Goal: Transaction & Acquisition: Purchase product/service

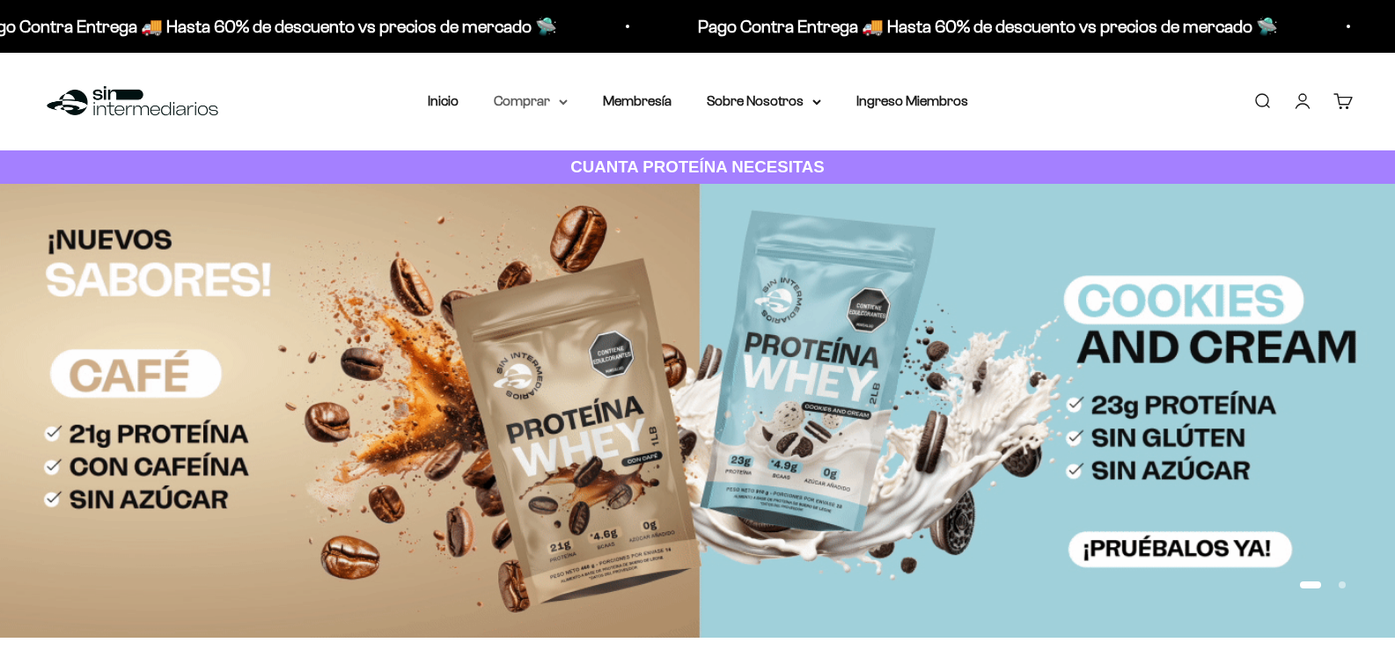
click at [561, 107] on summary "Comprar" at bounding box center [531, 101] width 74 height 23
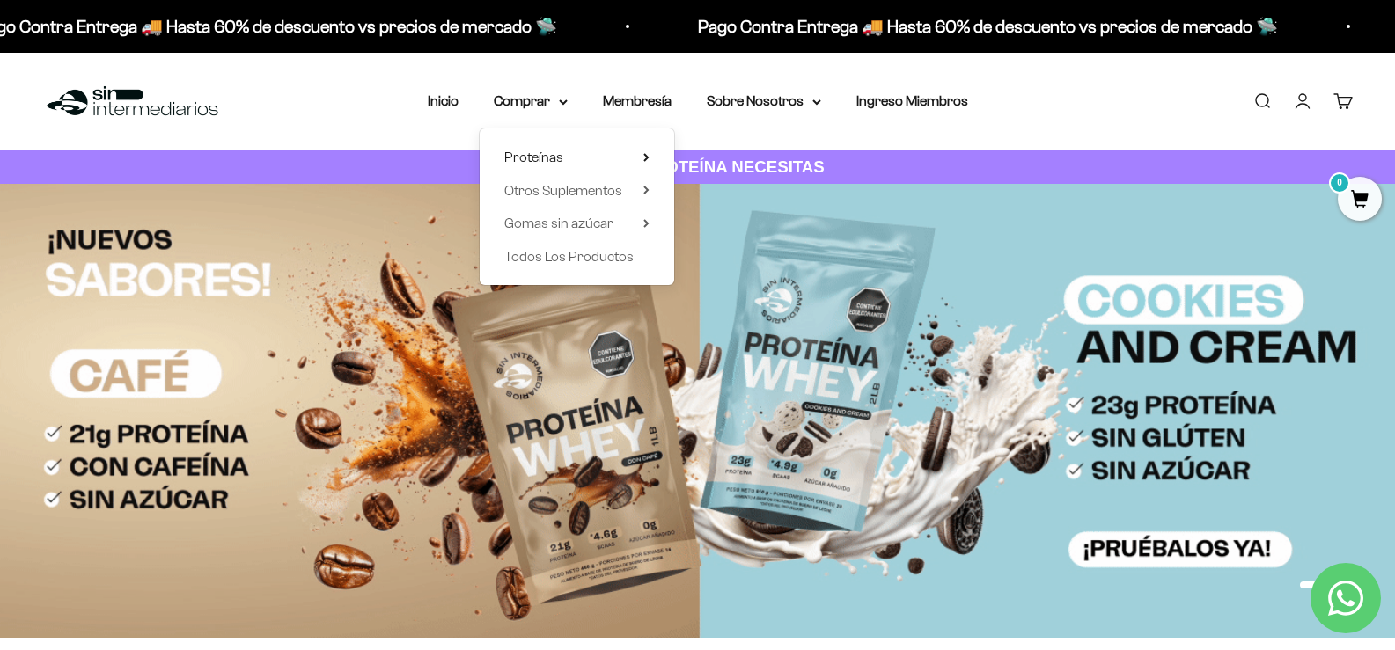
click at [590, 158] on summary "Proteínas" at bounding box center [576, 157] width 145 height 23
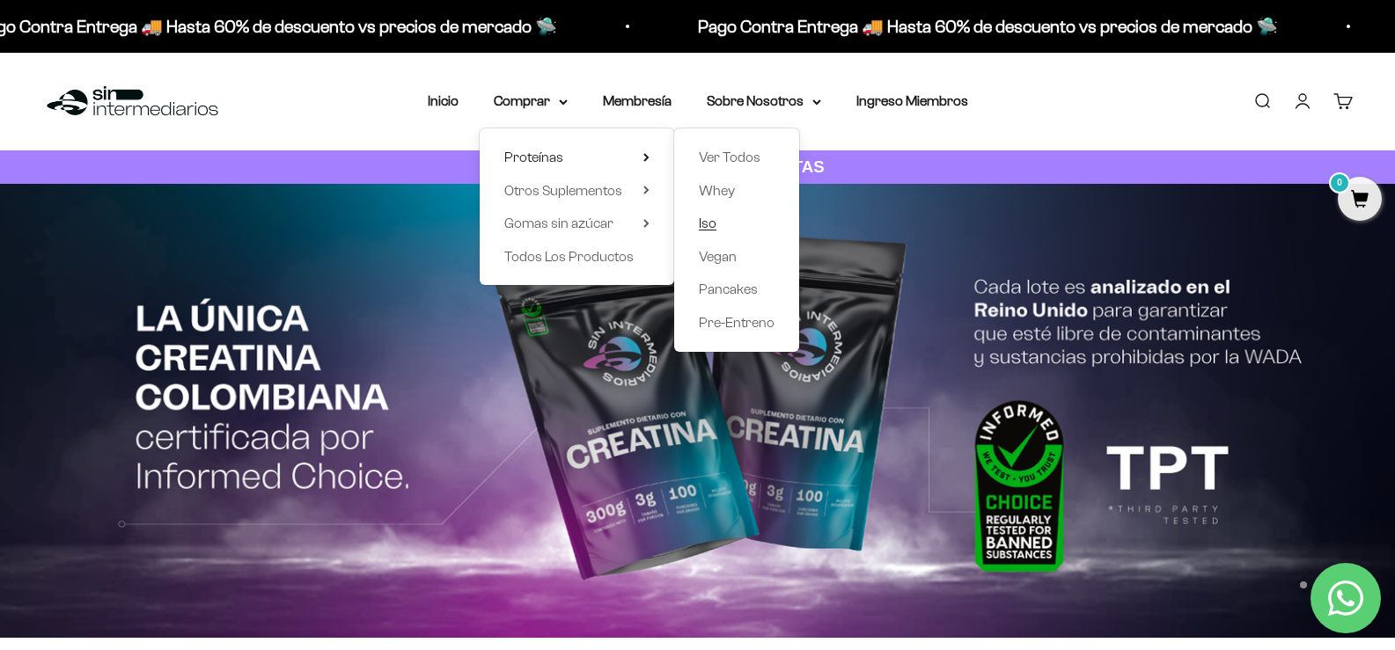
click at [714, 217] on span "Iso" at bounding box center [708, 223] width 18 height 15
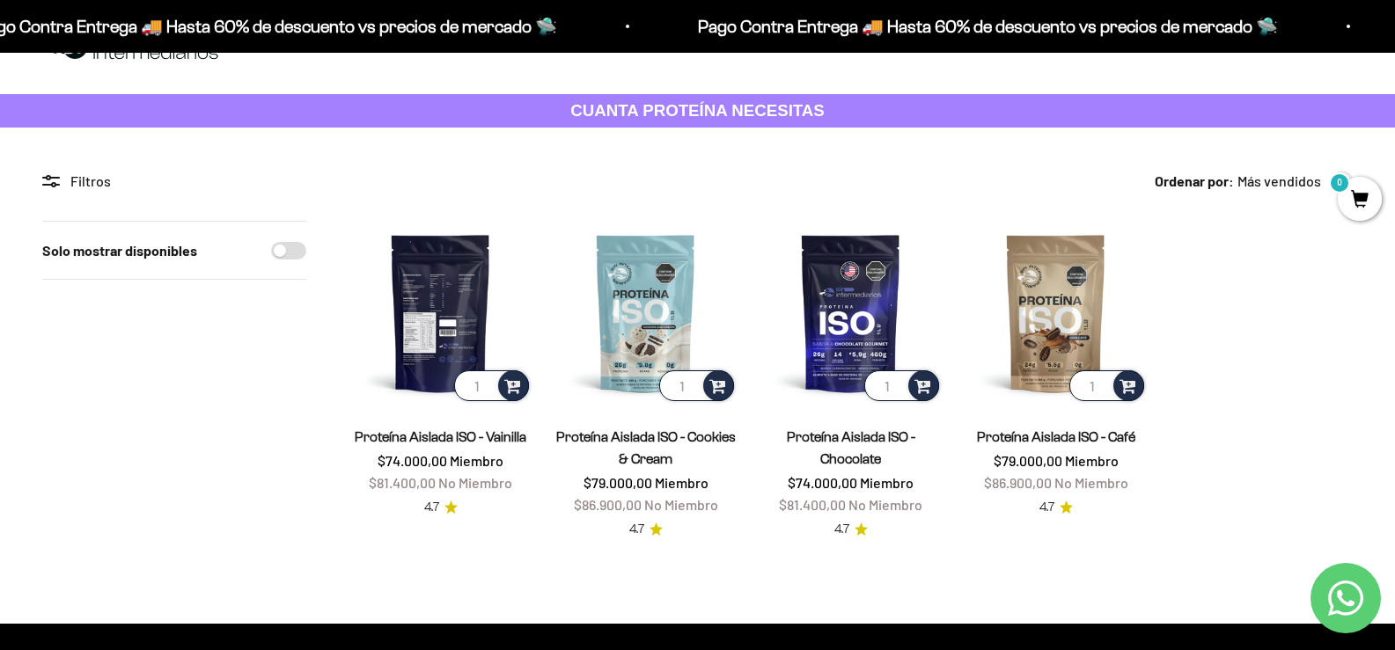
scroll to position [88, 0]
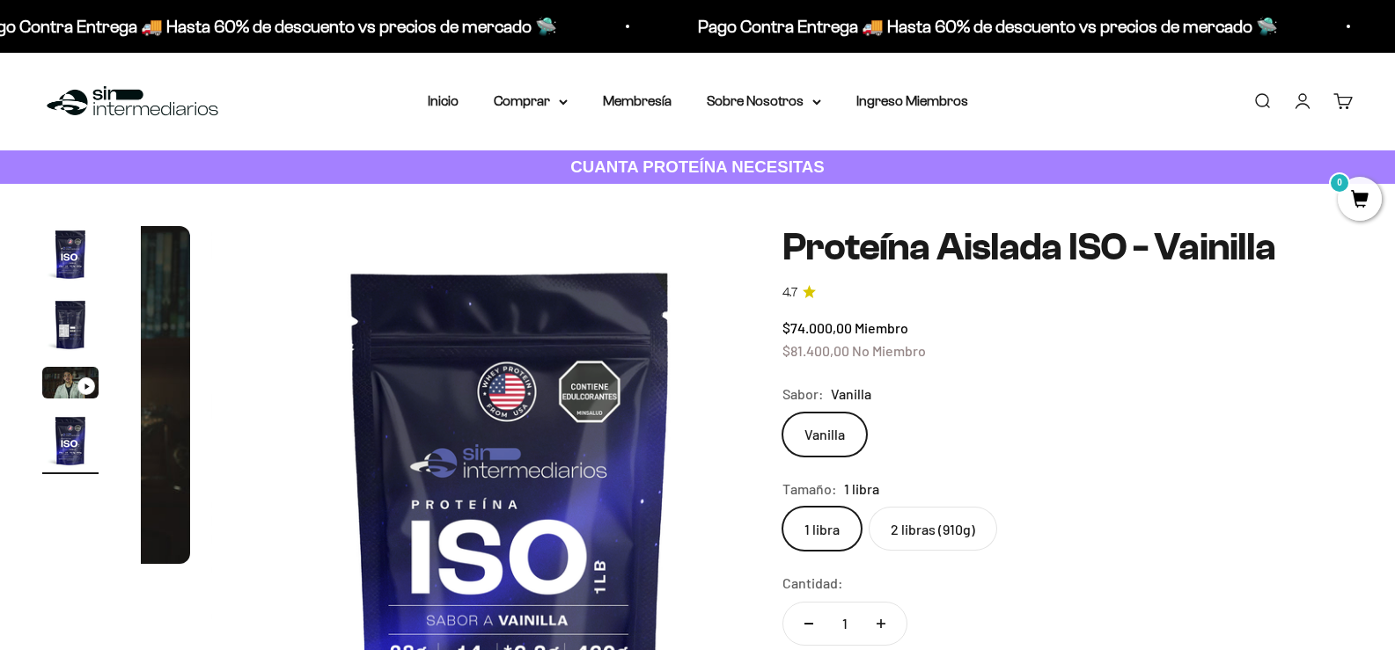
click at [67, 342] on img "Ir al artículo 2" at bounding box center [70, 325] width 56 height 56
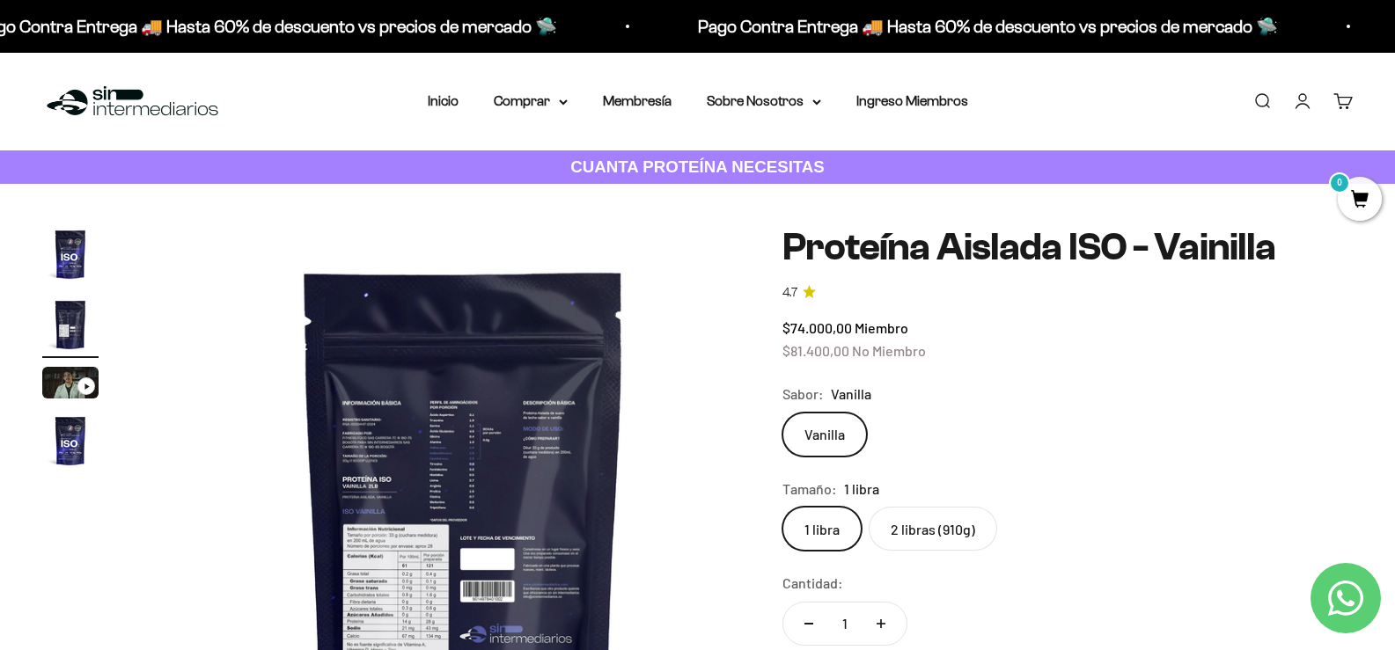
click at [347, 440] on img at bounding box center [464, 525] width 599 height 599
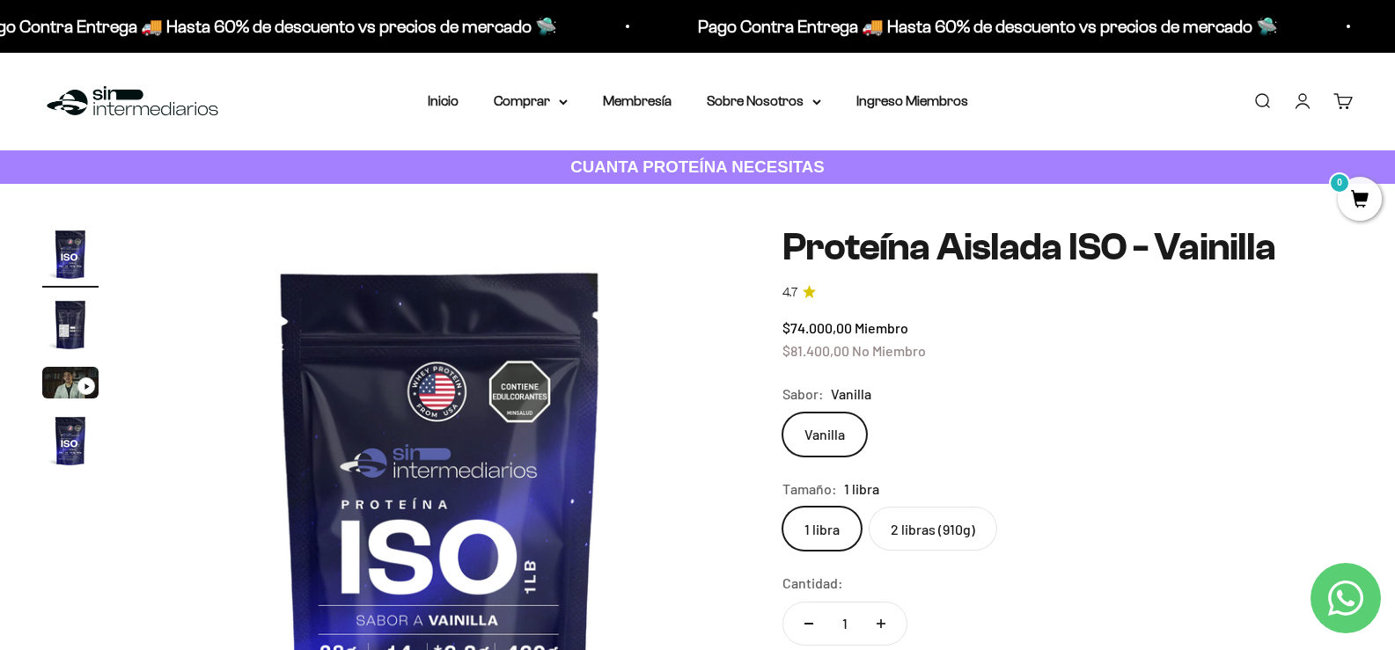
click at [70, 336] on img "Ir al artículo 2" at bounding box center [70, 325] width 56 height 56
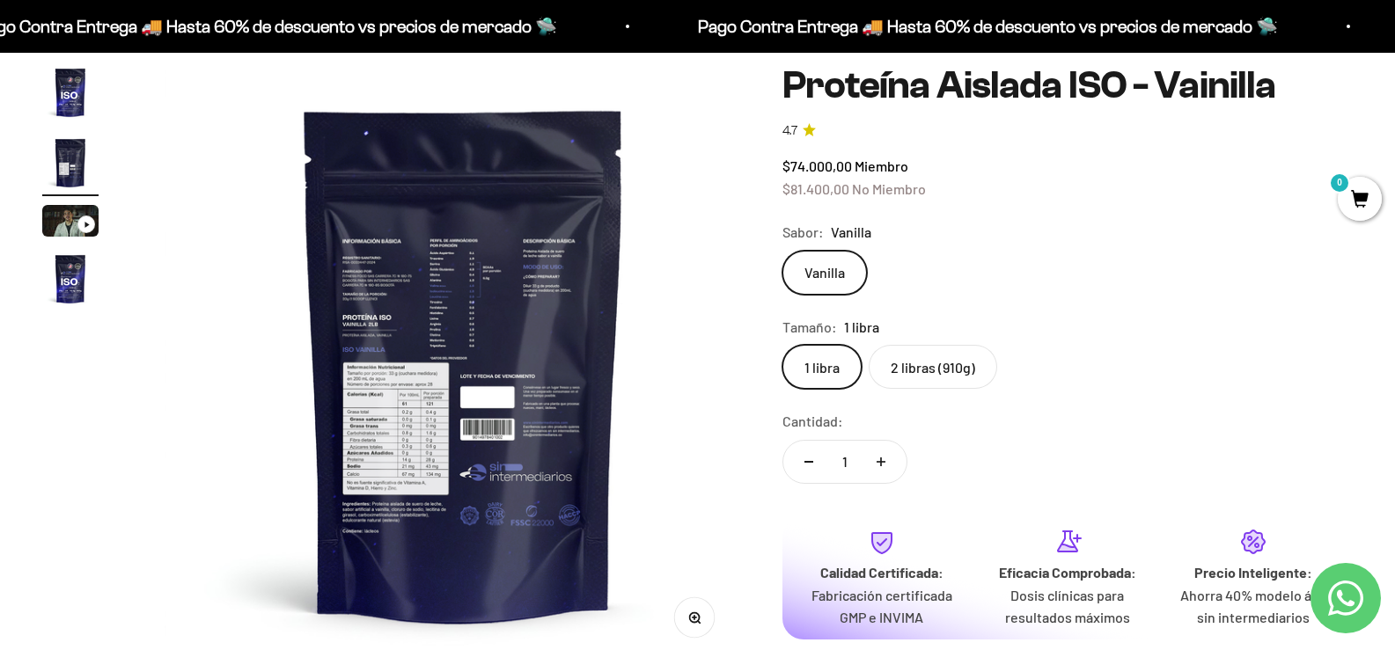
scroll to position [352, 0]
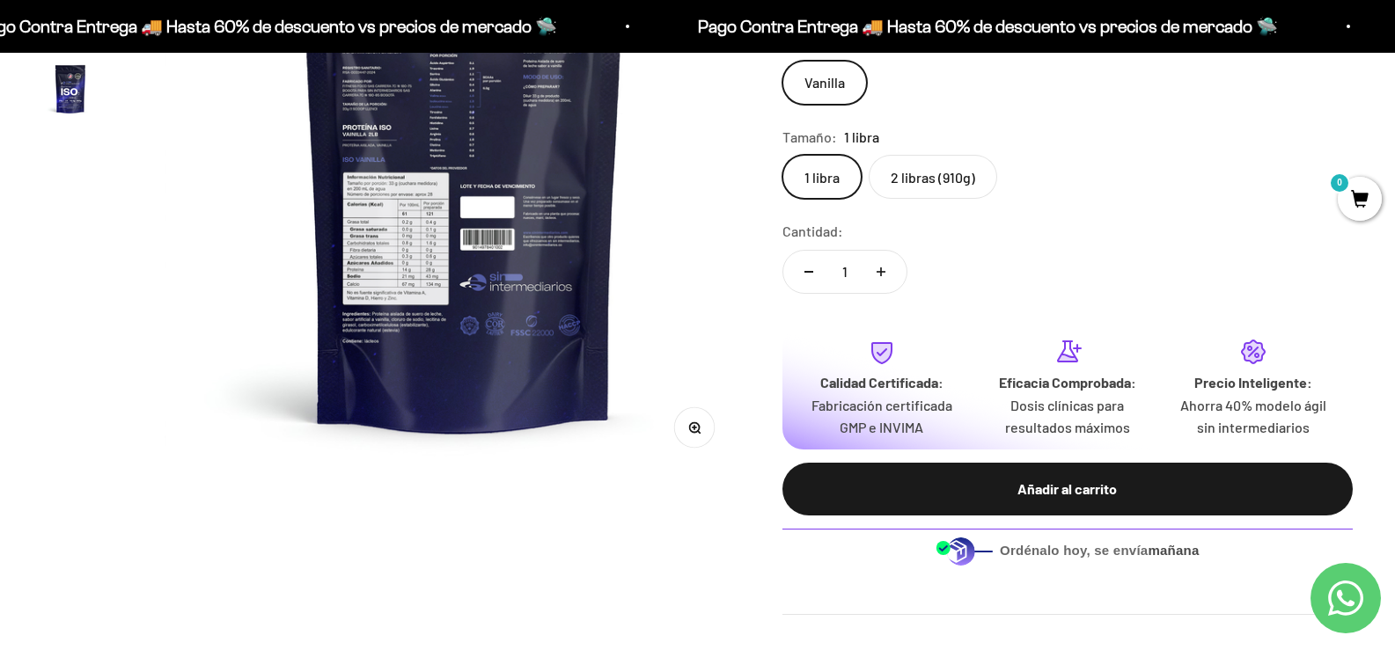
click at [674, 417] on button "Zoom" at bounding box center [694, 428] width 40 height 40
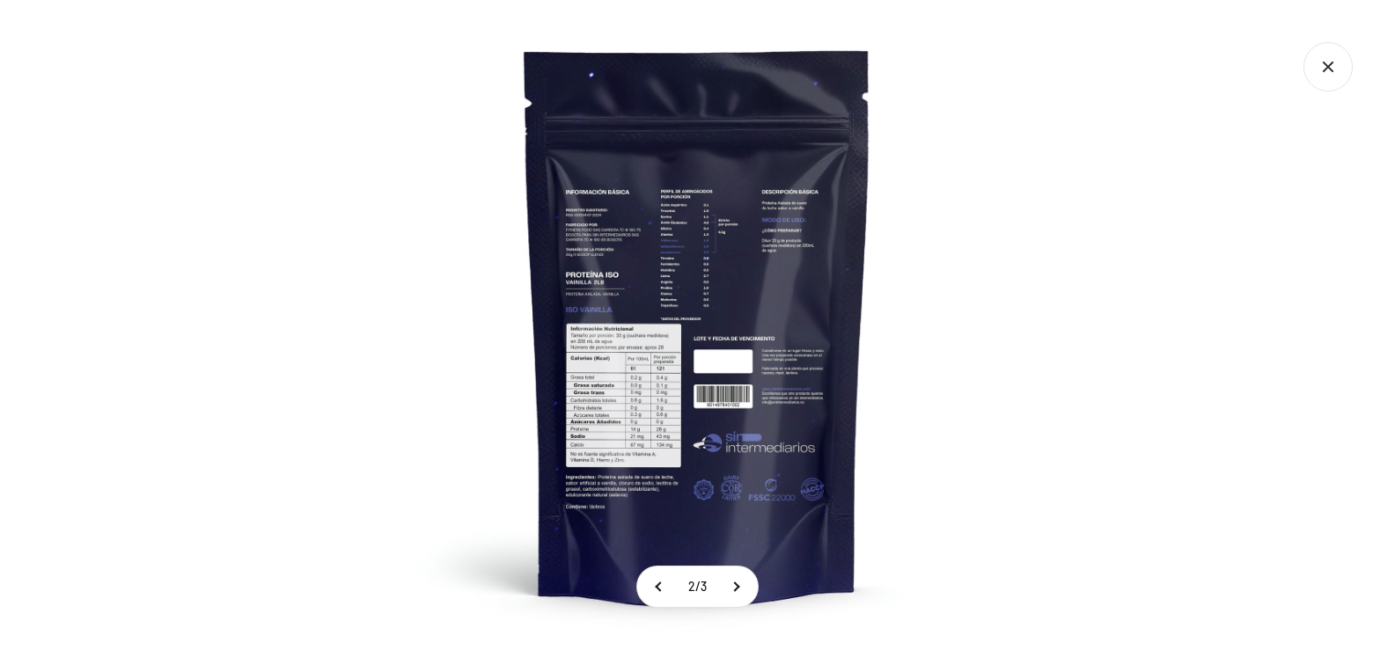
click at [655, 357] on img at bounding box center [697, 325] width 650 height 650
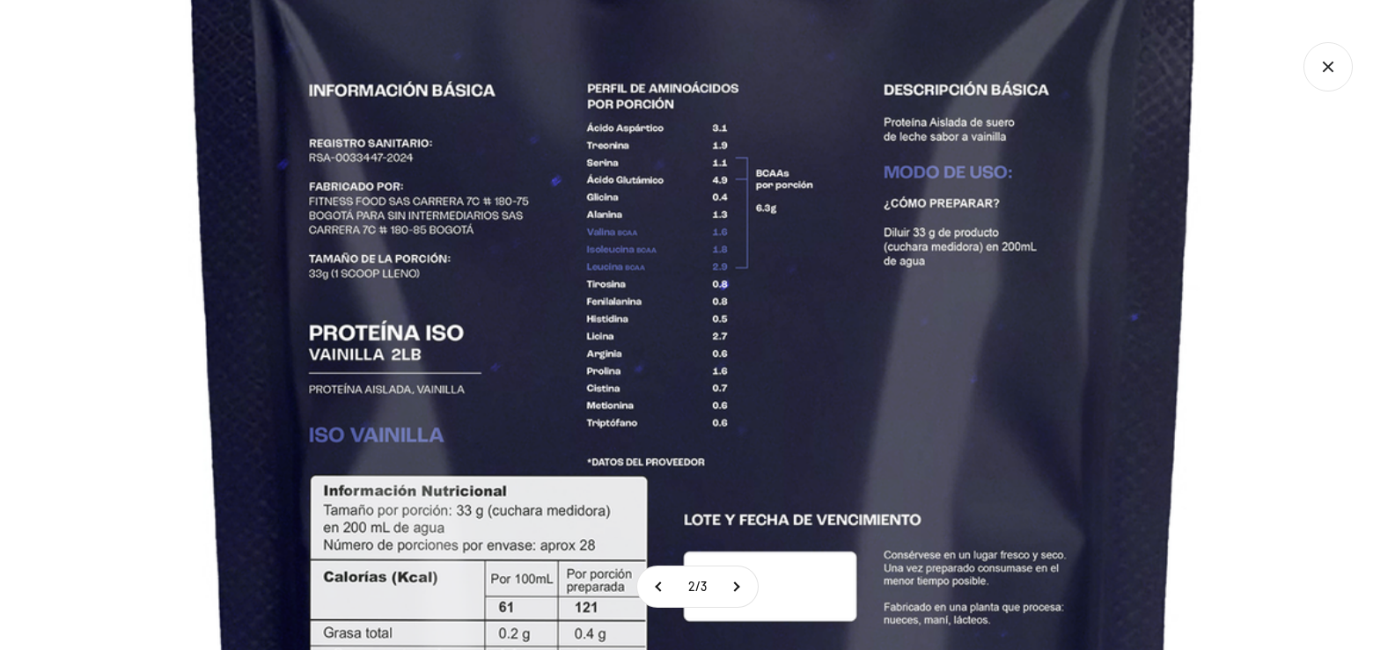
click at [558, 430] on img at bounding box center [695, 480] width 1906 height 1906
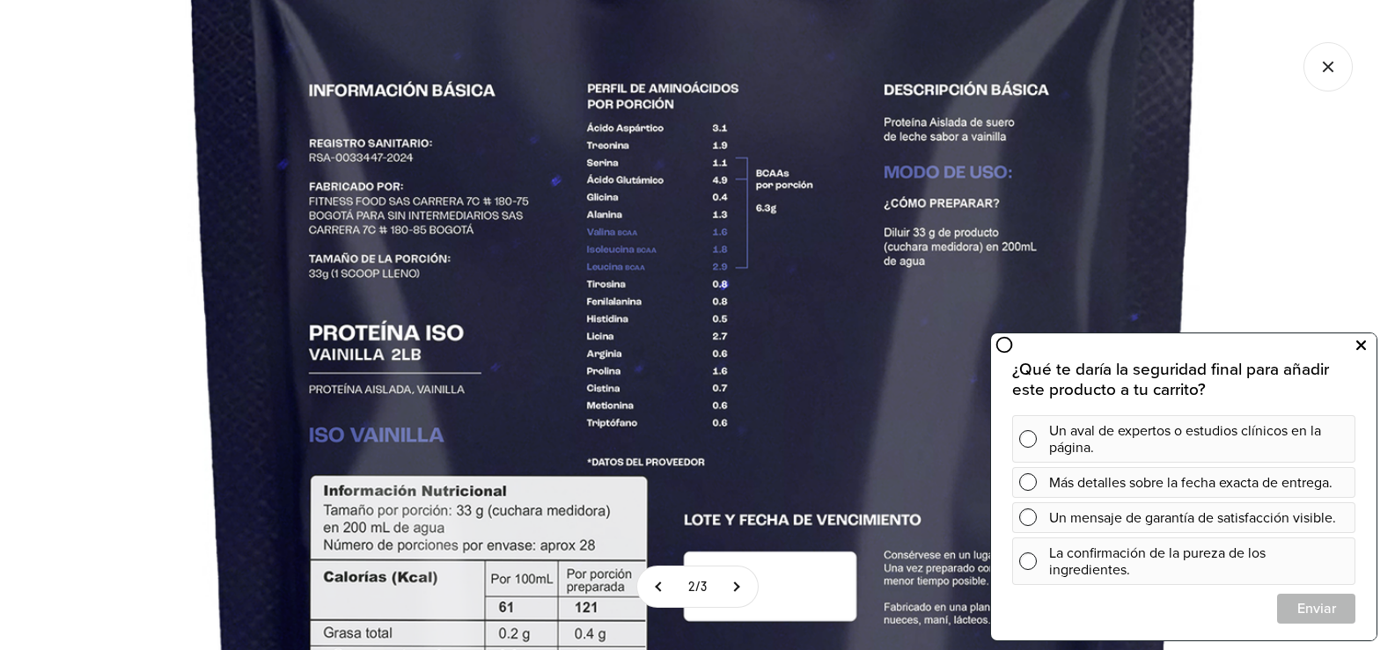
click at [1357, 347] on icon at bounding box center [1361, 345] width 10 height 23
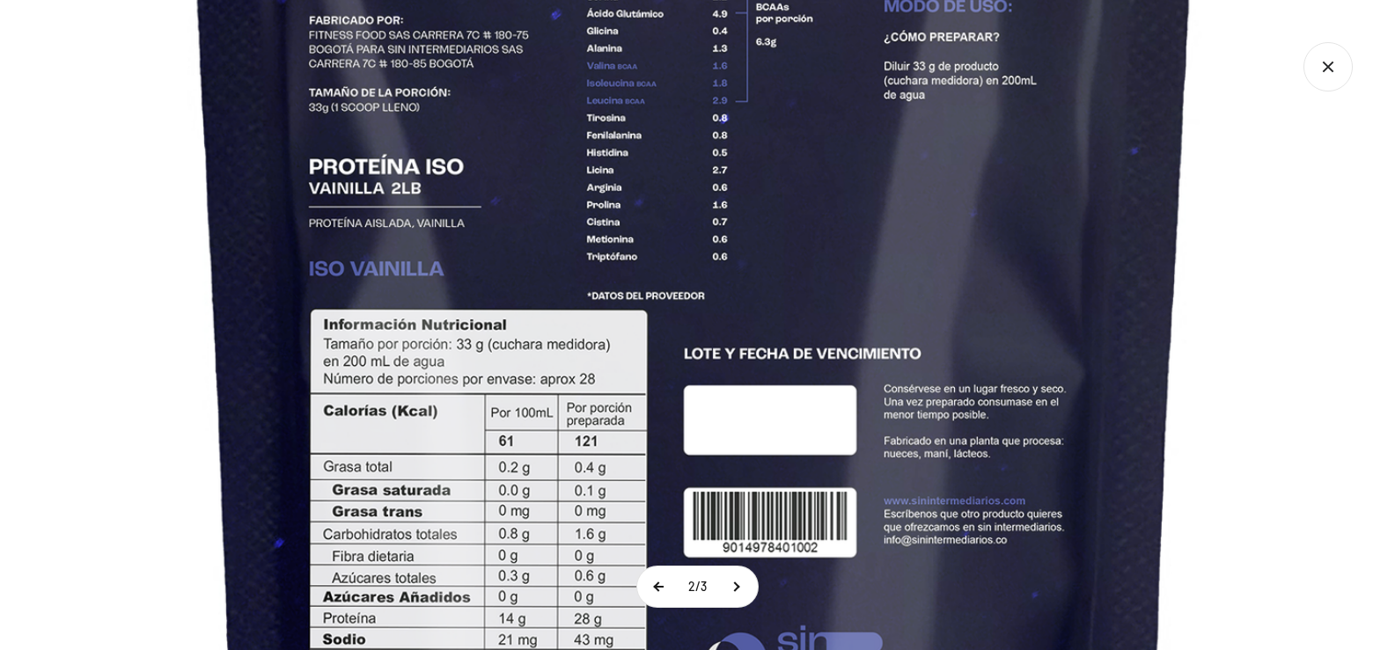
click at [660, 598] on button at bounding box center [659, 587] width 44 height 40
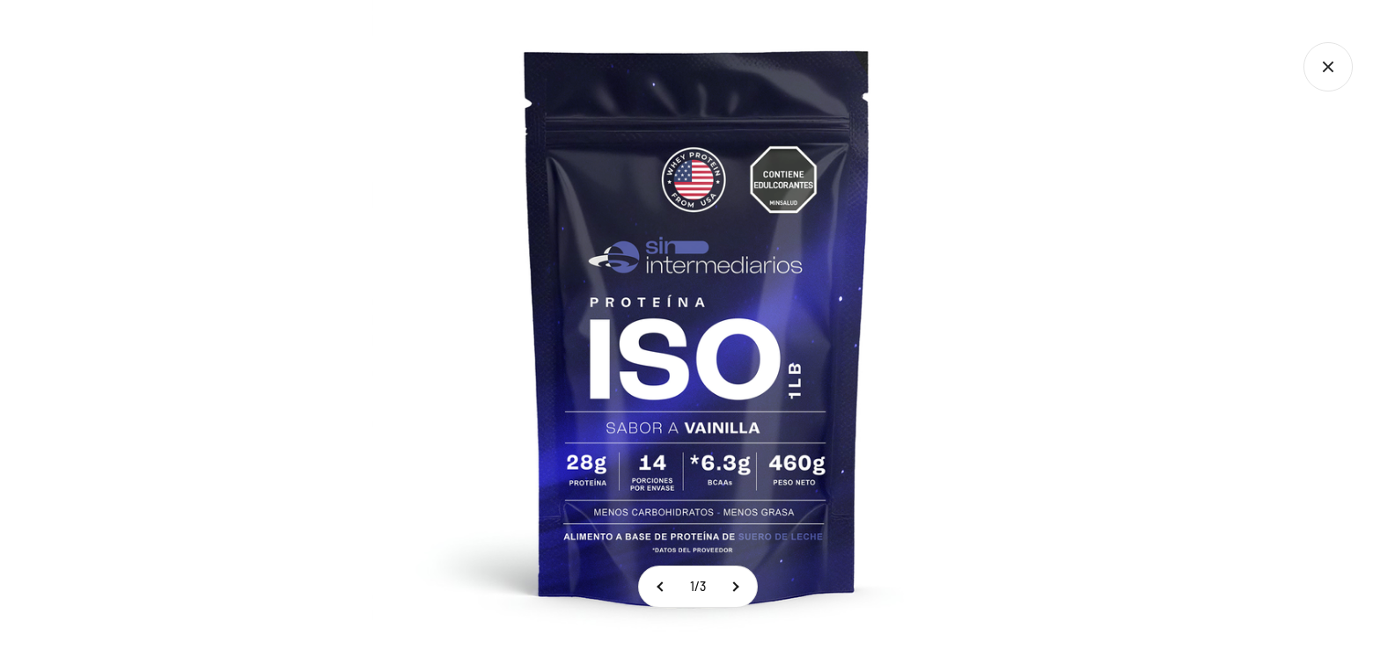
click at [1342, 55] on icon "Cerrar galería" at bounding box center [1328, 66] width 49 height 49
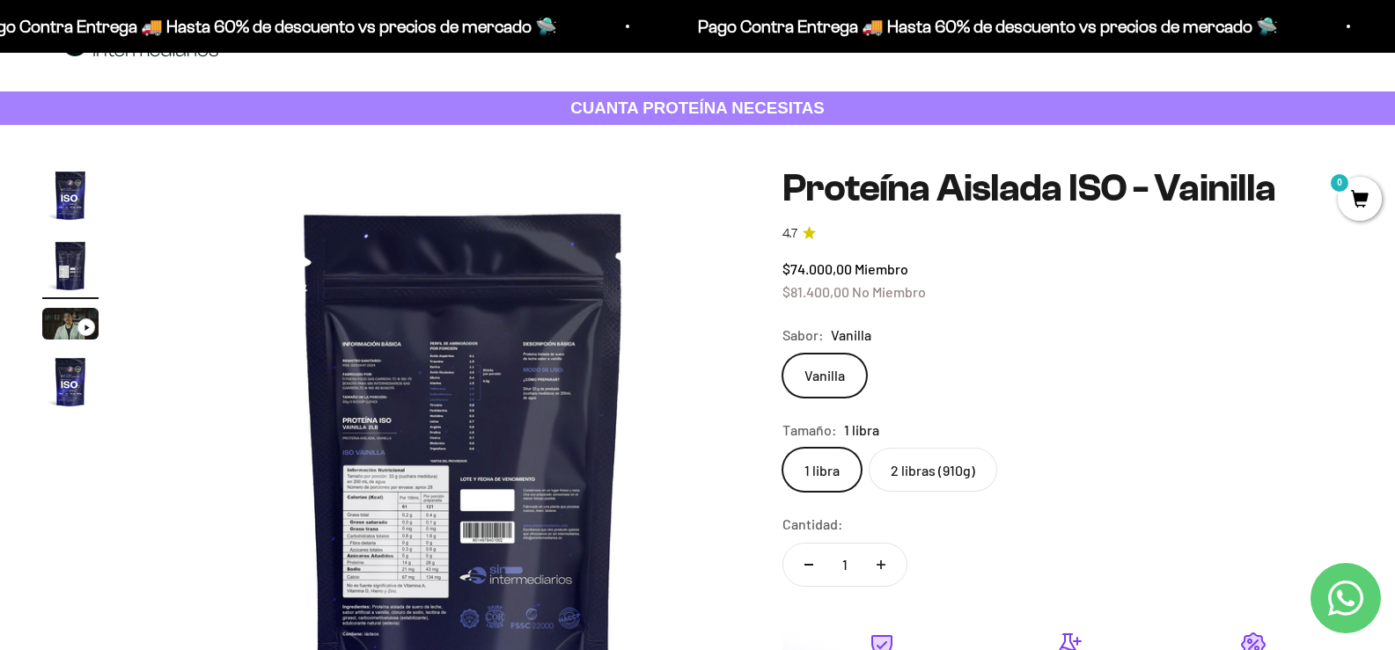
scroll to position [176, 0]
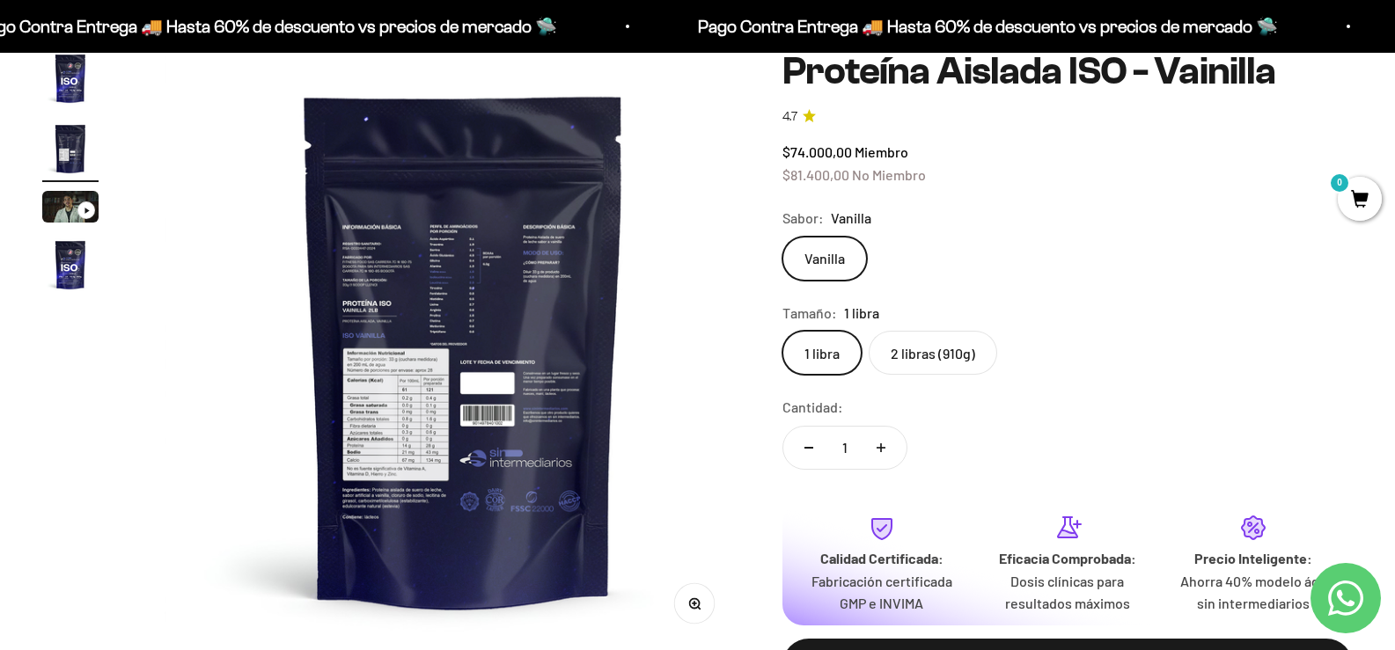
click at [994, 375] on label "2 libras (910g)" at bounding box center [933, 353] width 129 height 44
click at [783, 331] on input "2 libras (910g)" at bounding box center [782, 330] width 1 height 1
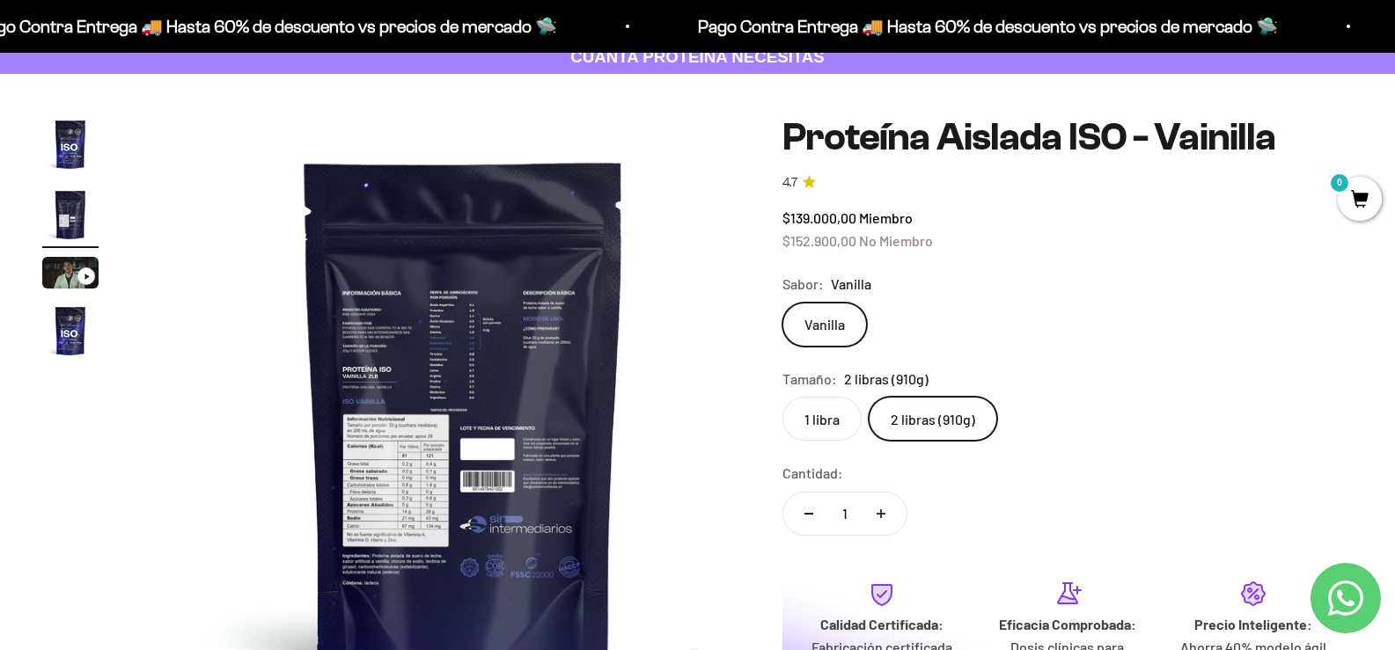
scroll to position [88, 0]
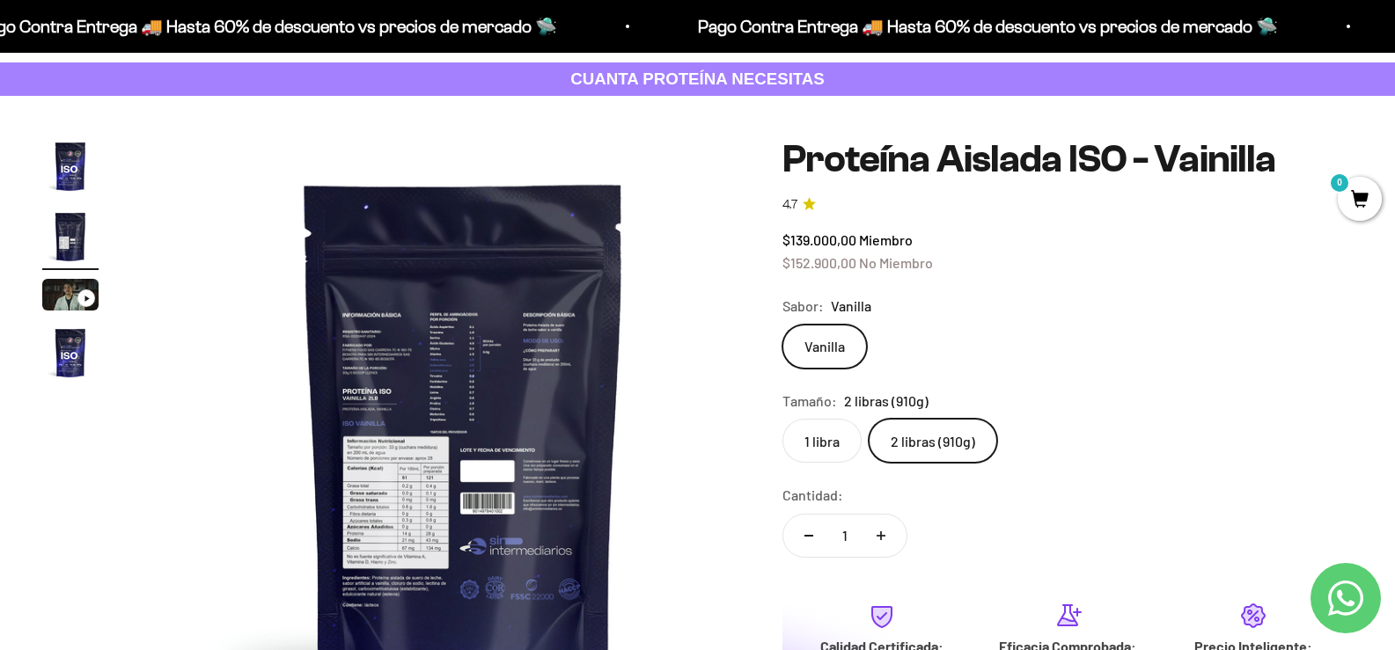
click at [851, 463] on label "1 libra" at bounding box center [822, 441] width 79 height 44
click at [783, 419] on input "1 libra" at bounding box center [782, 418] width 1 height 1
click at [915, 452] on label "2 libras (910g)" at bounding box center [933, 441] width 129 height 44
click at [783, 419] on input "2 libras (910g)" at bounding box center [782, 418] width 1 height 1
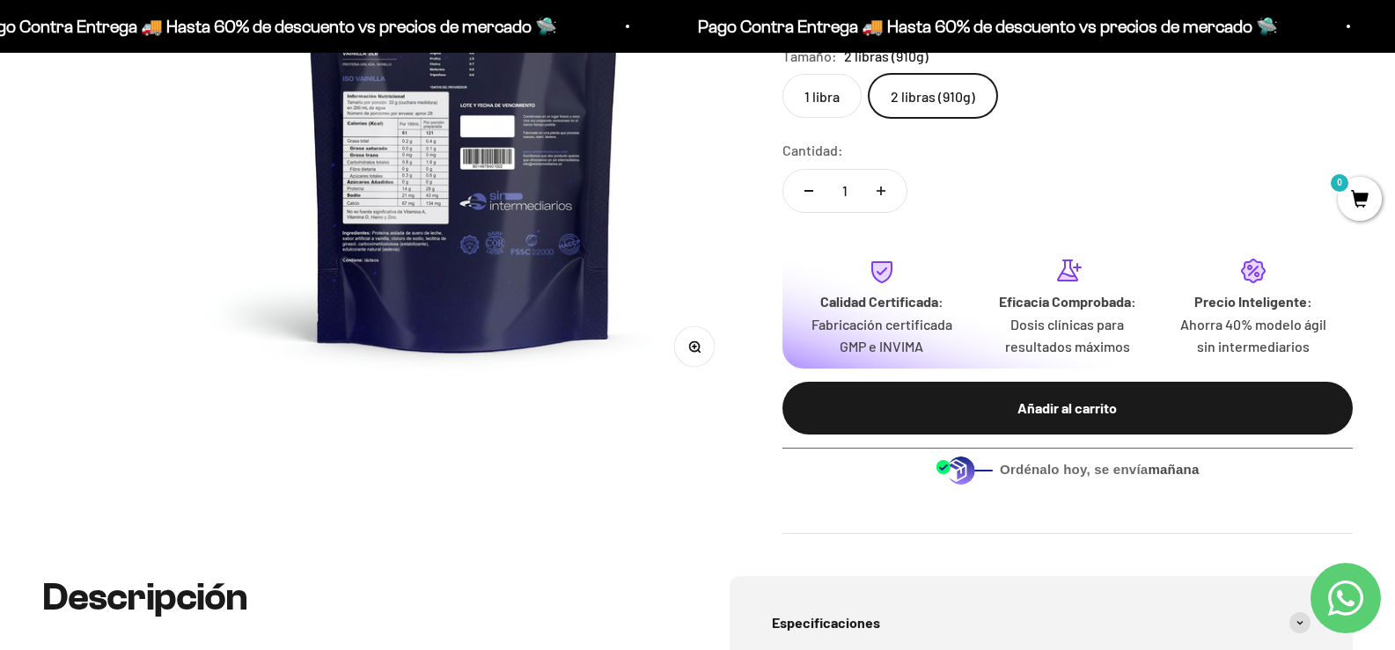
scroll to position [440, 0]
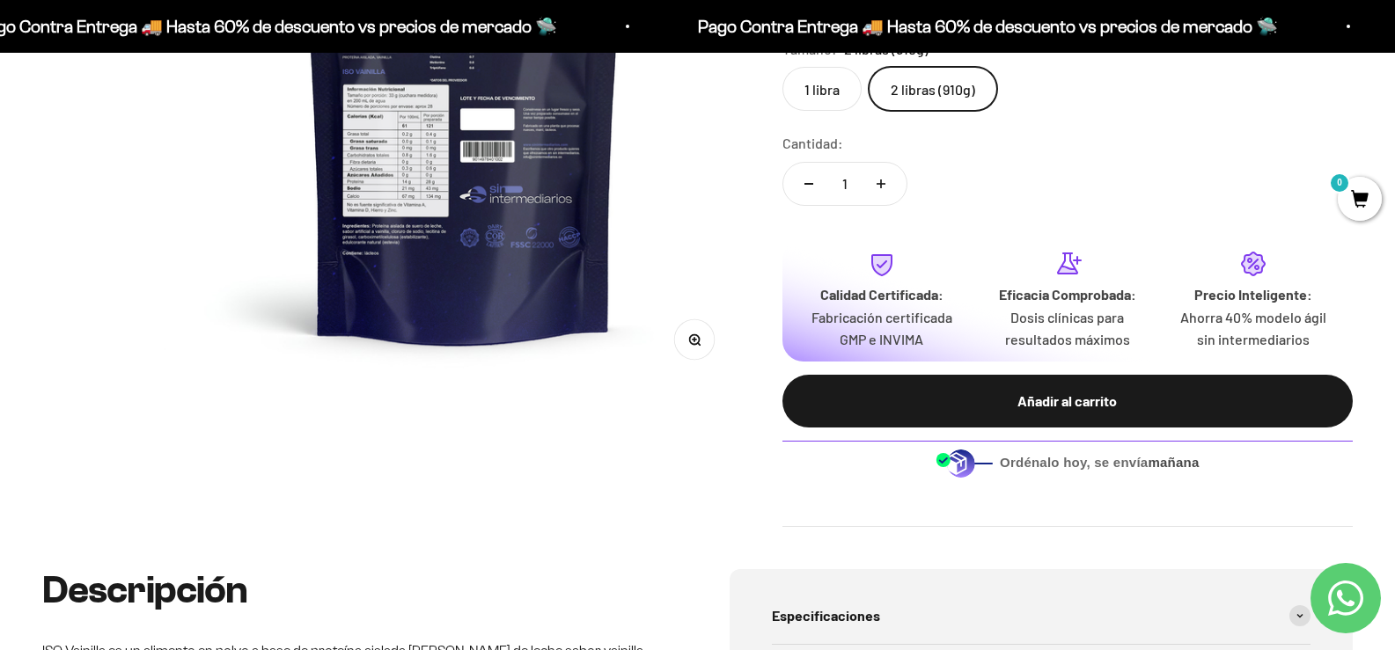
click at [688, 334] on icon "button" at bounding box center [694, 340] width 12 height 12
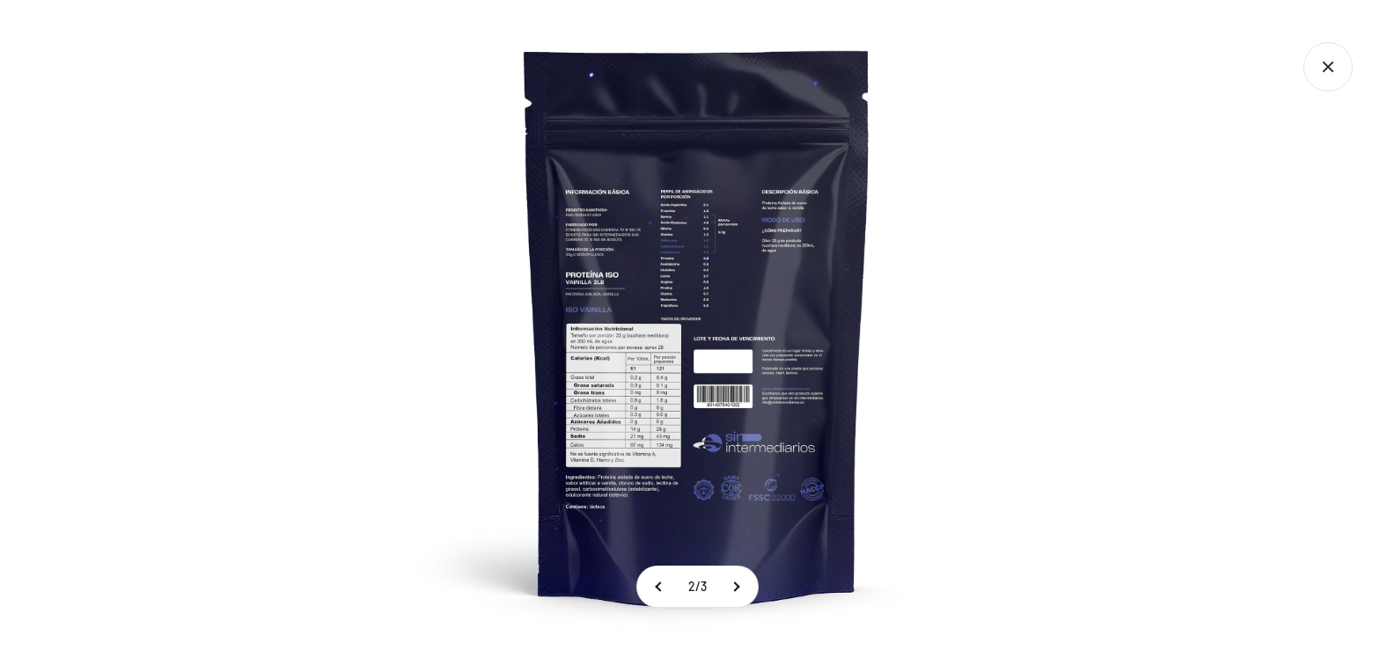
click at [626, 315] on img at bounding box center [697, 325] width 650 height 650
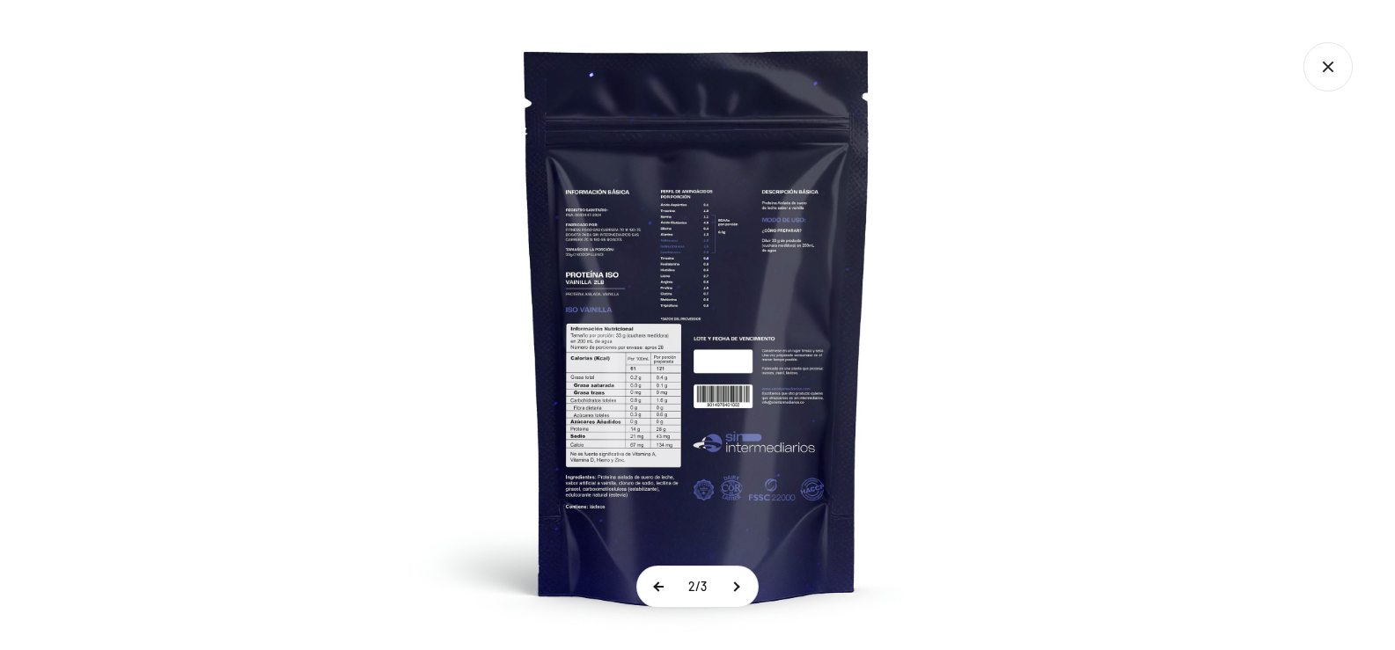
click at [650, 580] on button at bounding box center [659, 587] width 44 height 40
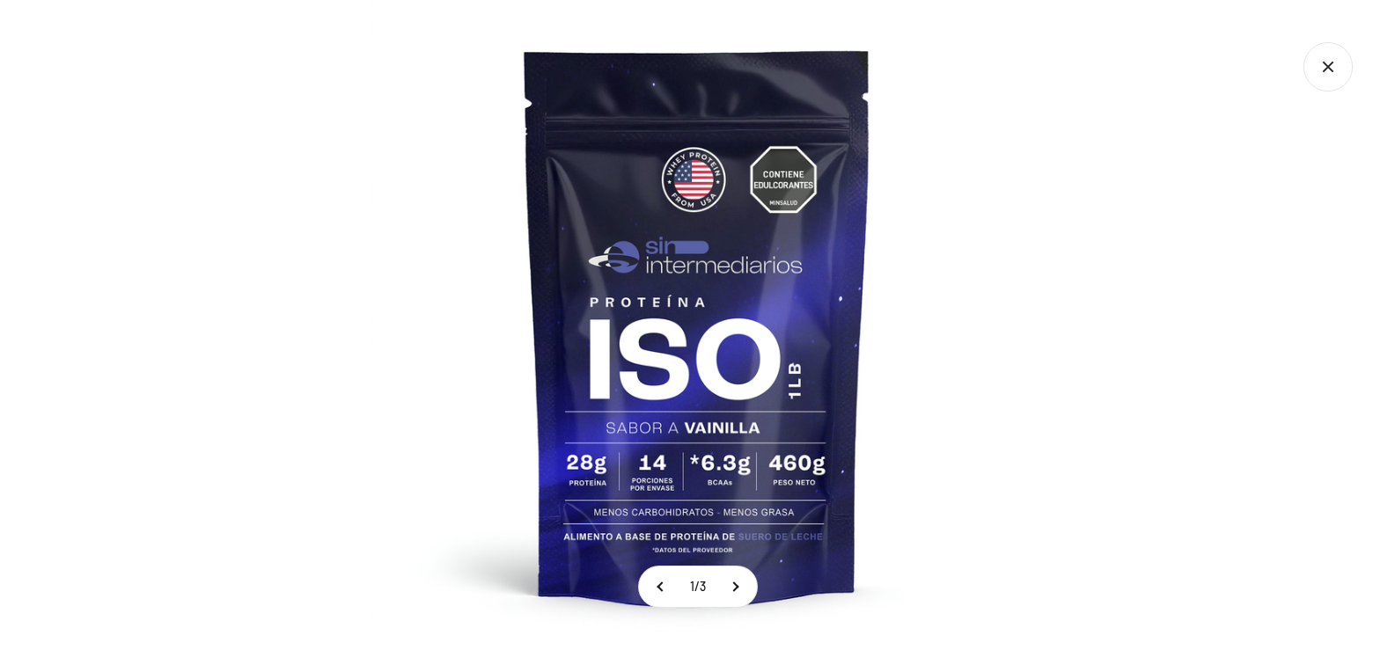
click at [695, 476] on img at bounding box center [697, 325] width 650 height 650
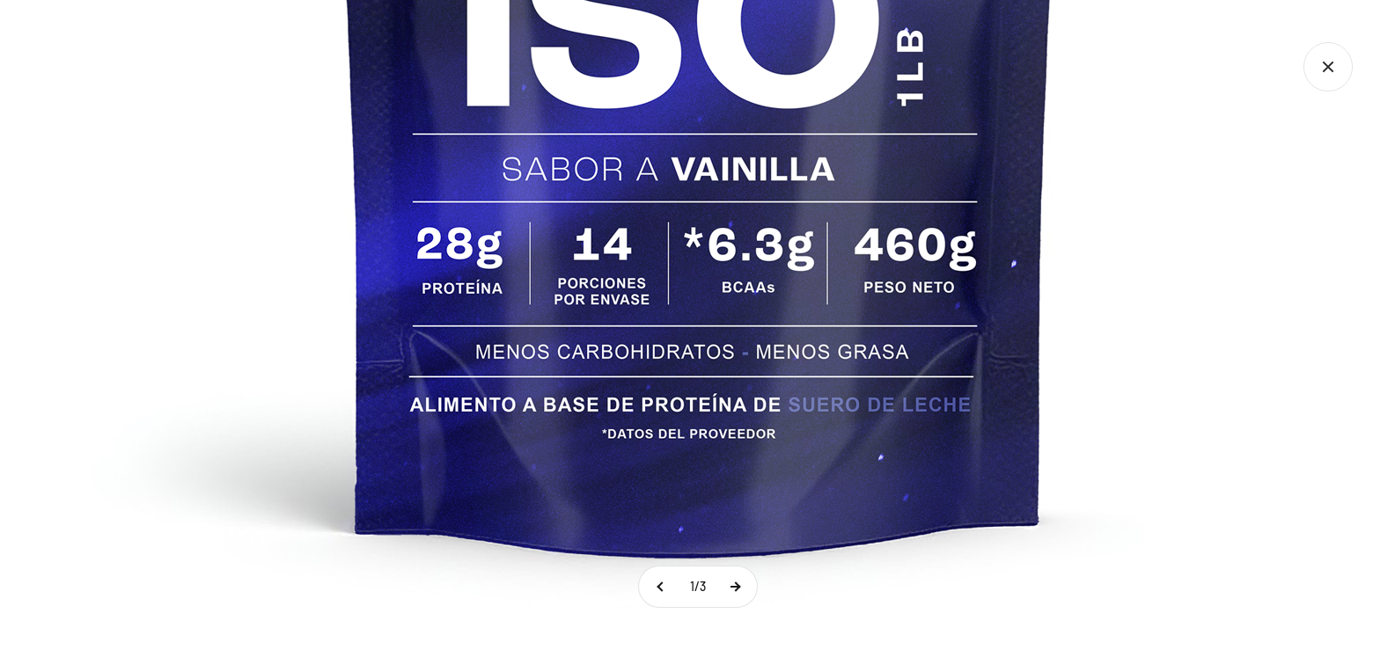
click at [730, 585] on button at bounding box center [735, 587] width 44 height 40
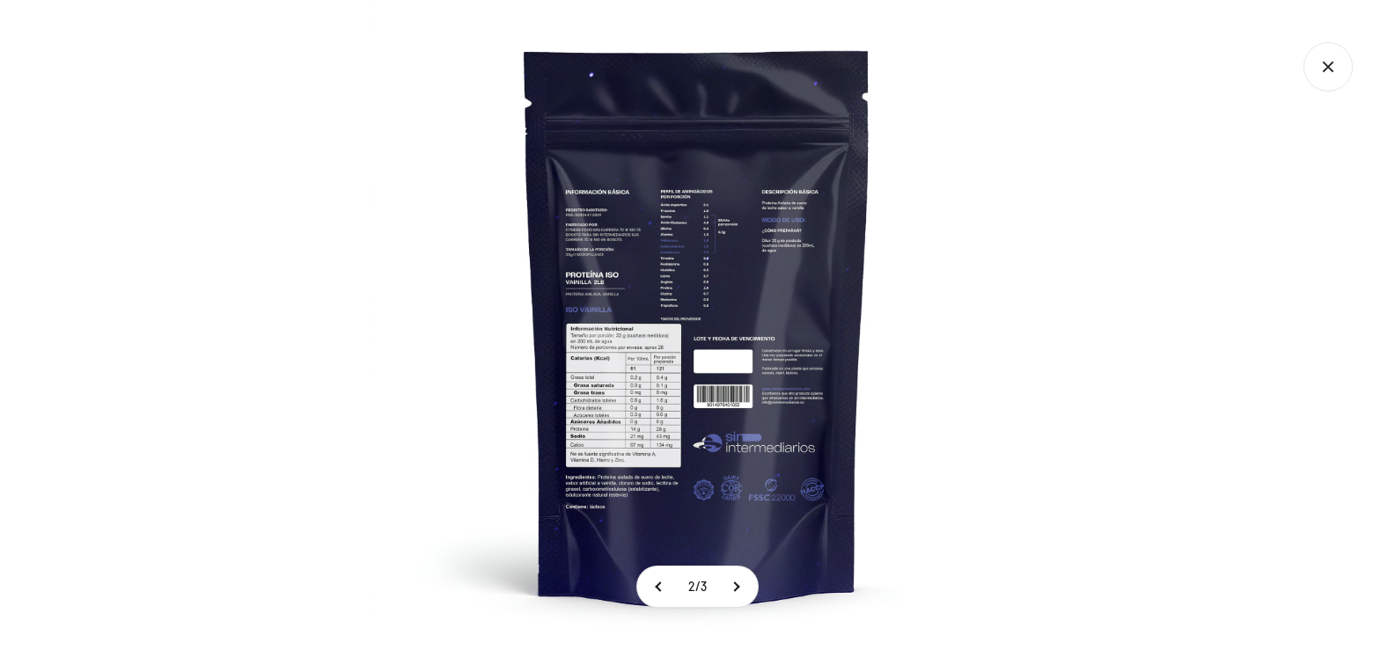
click at [701, 448] on img at bounding box center [697, 325] width 650 height 650
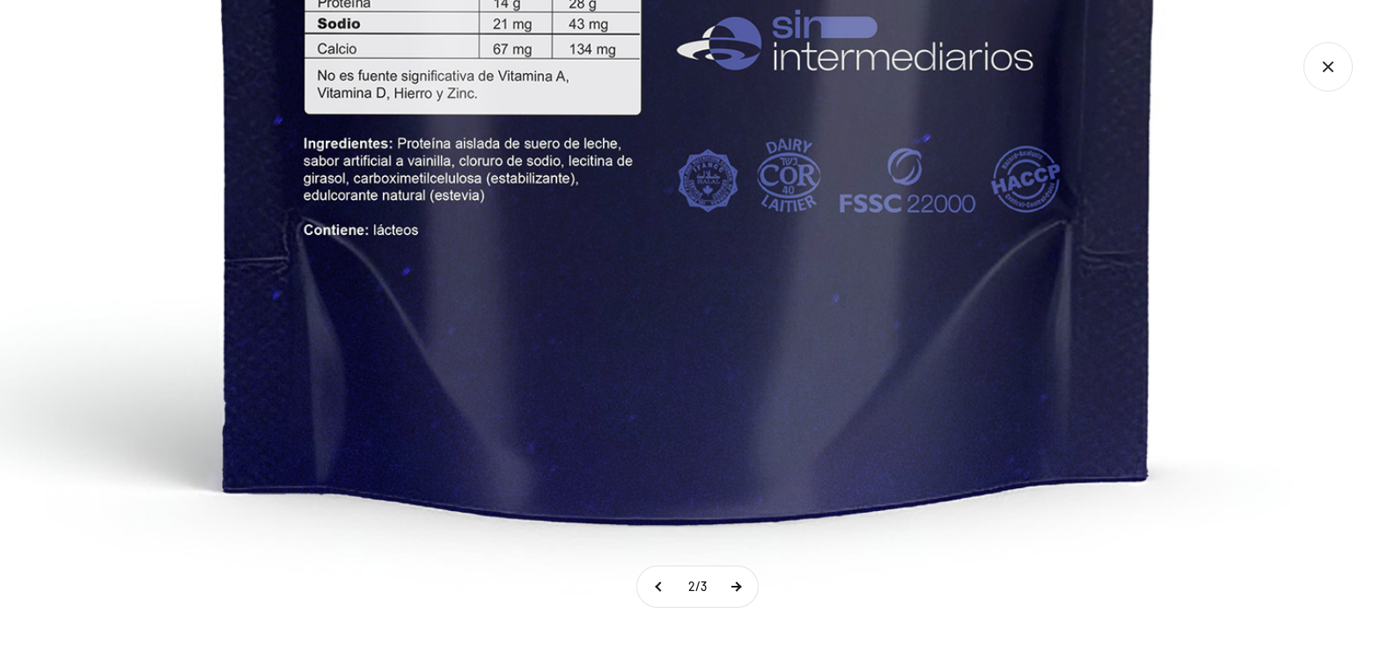
click at [747, 573] on button at bounding box center [736, 587] width 44 height 40
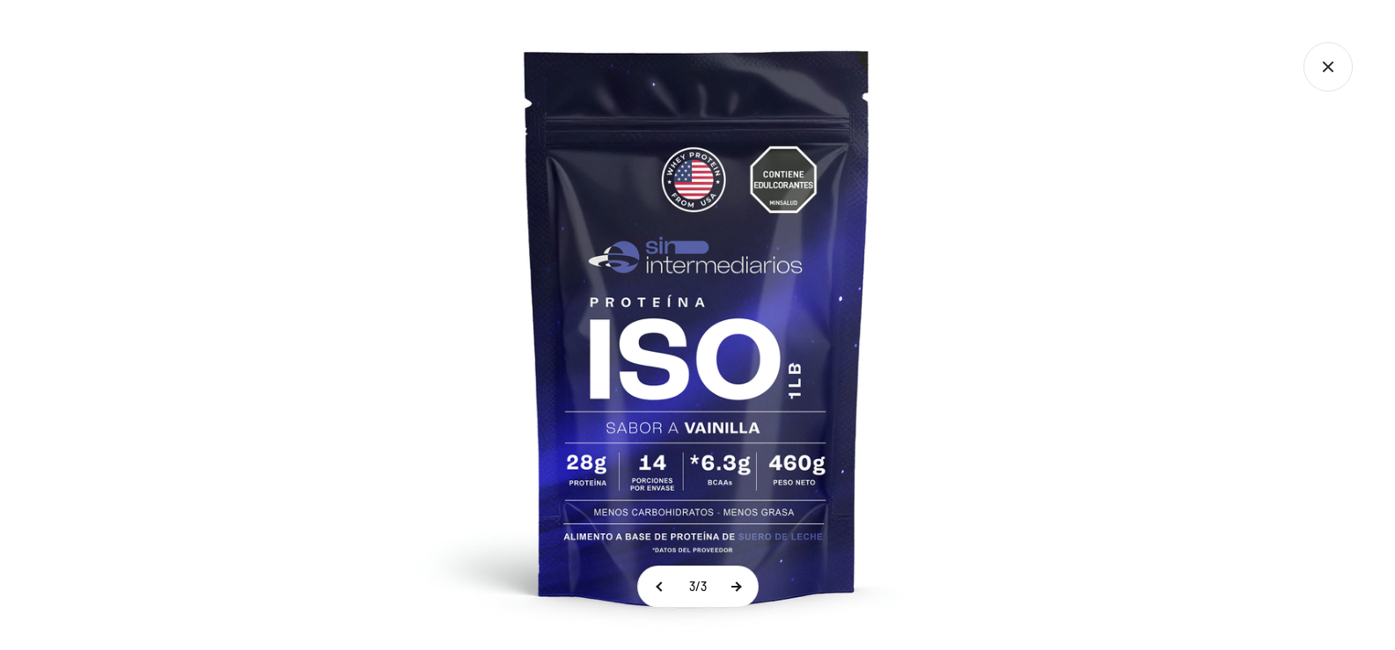
click at [738, 582] on button at bounding box center [736, 587] width 44 height 40
click at [1323, 69] on icon "Cerrar galería" at bounding box center [1328, 66] width 49 height 49
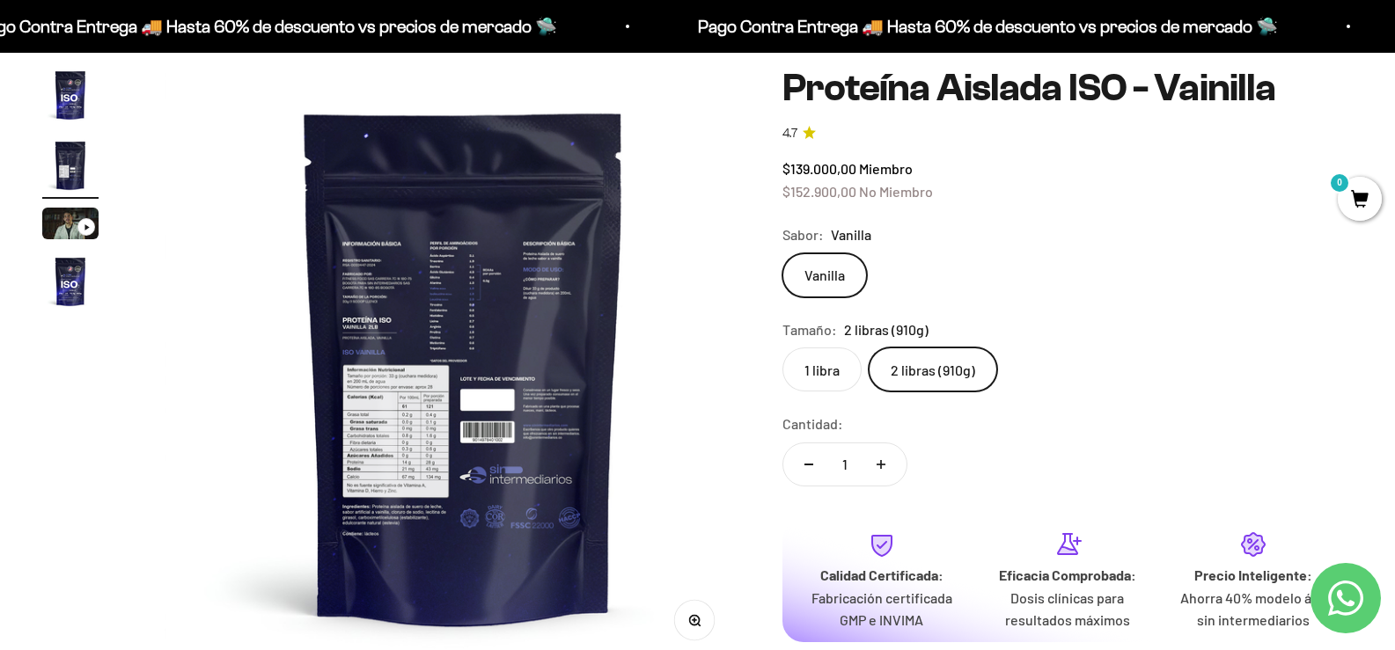
scroll to position [0, 0]
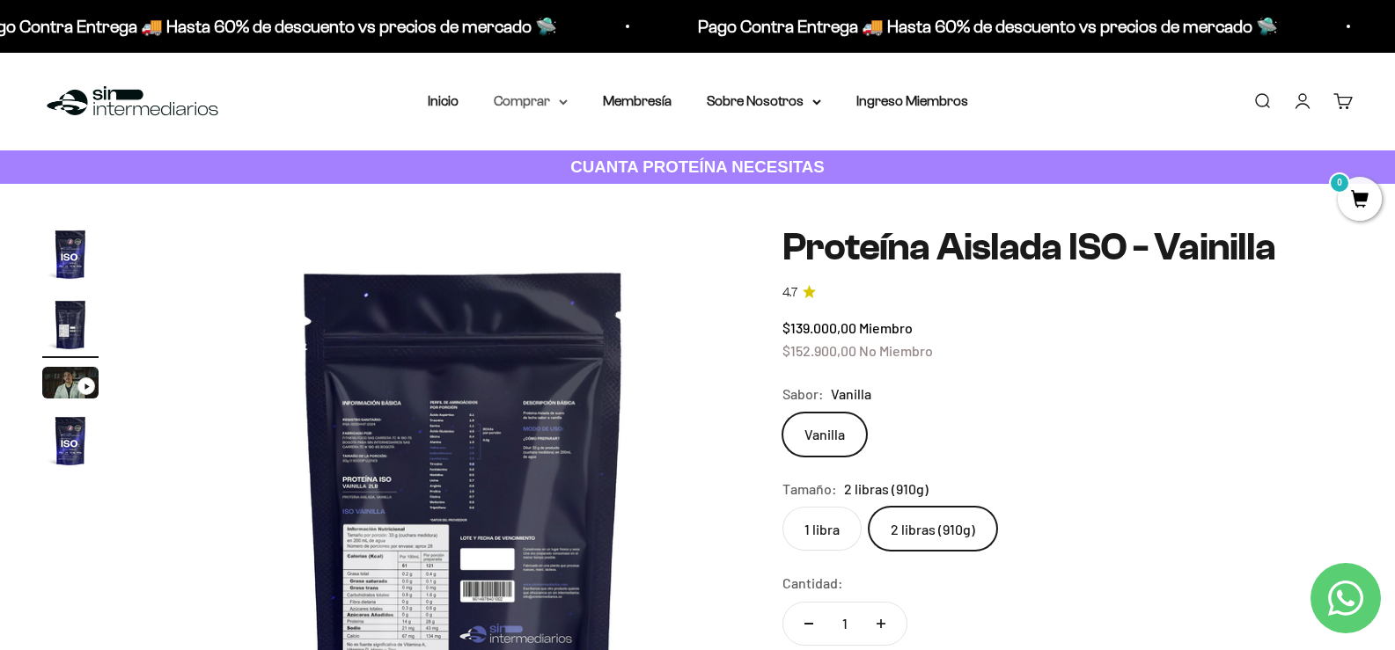
click at [563, 96] on summary "Comprar" at bounding box center [531, 101] width 74 height 23
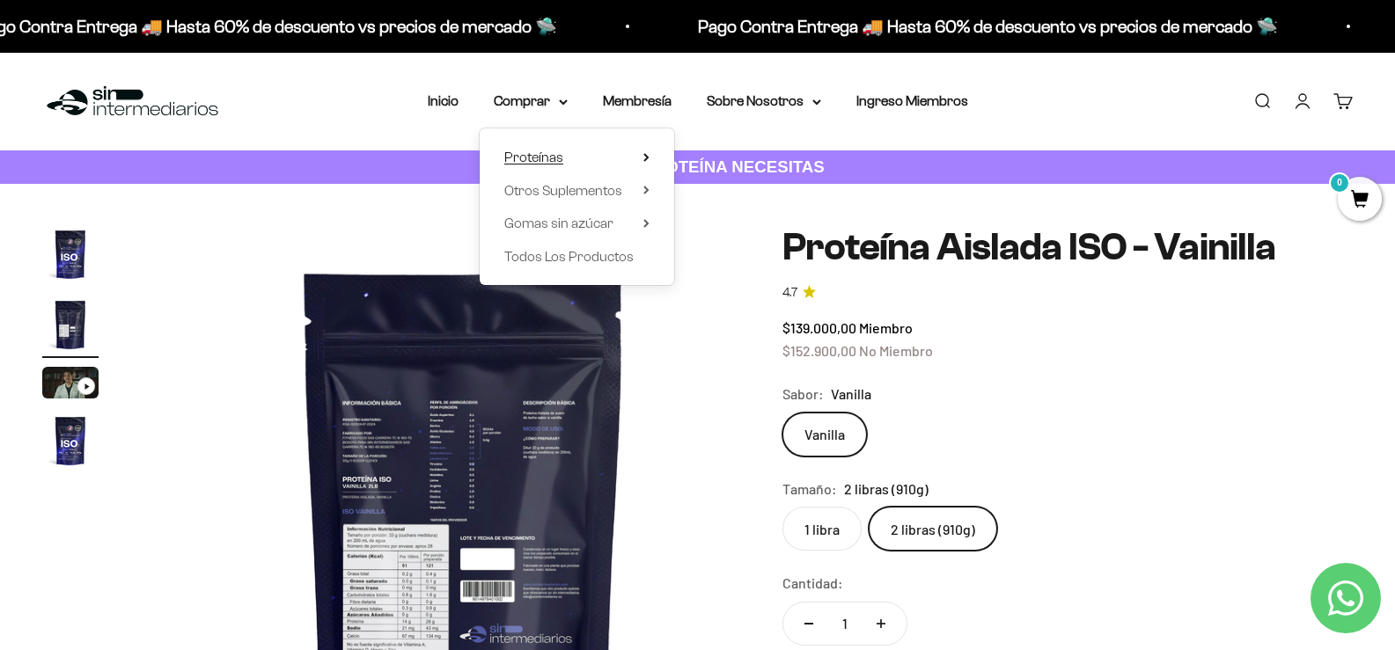
click at [633, 158] on summary "Proteínas" at bounding box center [576, 157] width 145 height 23
click at [700, 189] on span "Whey" at bounding box center [717, 190] width 36 height 15
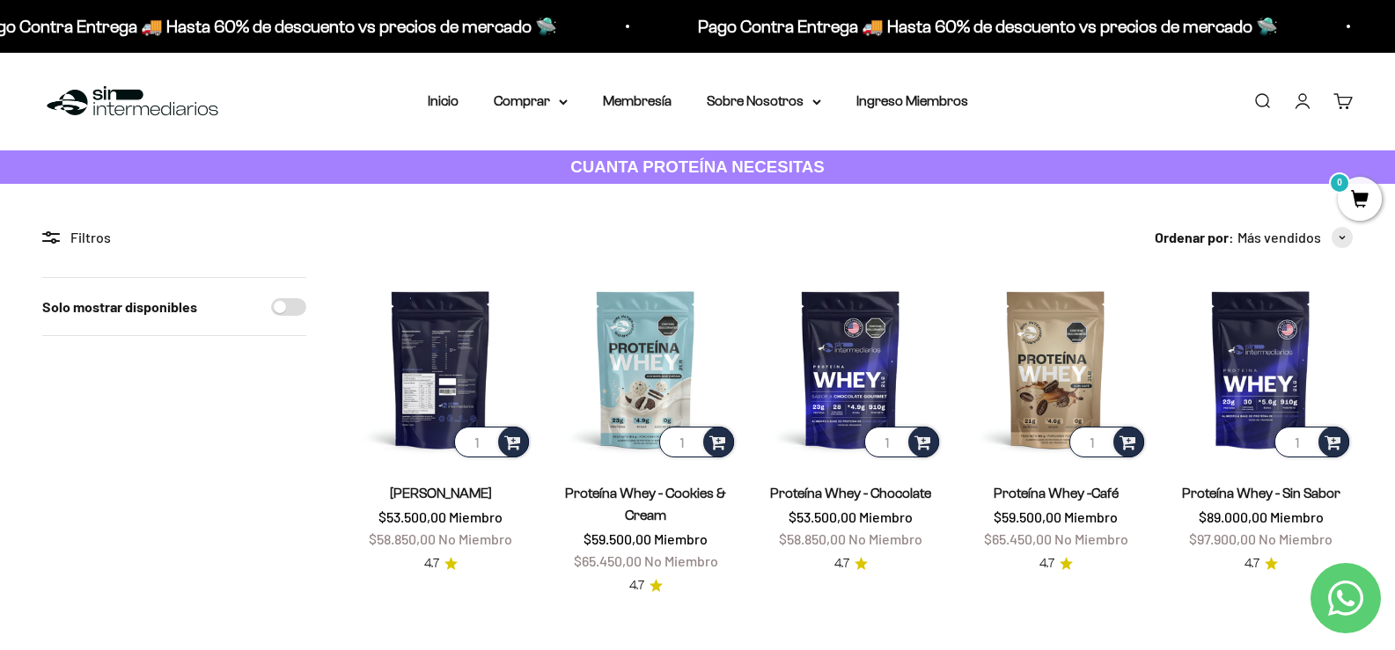
click at [423, 386] on img at bounding box center [441, 369] width 184 height 184
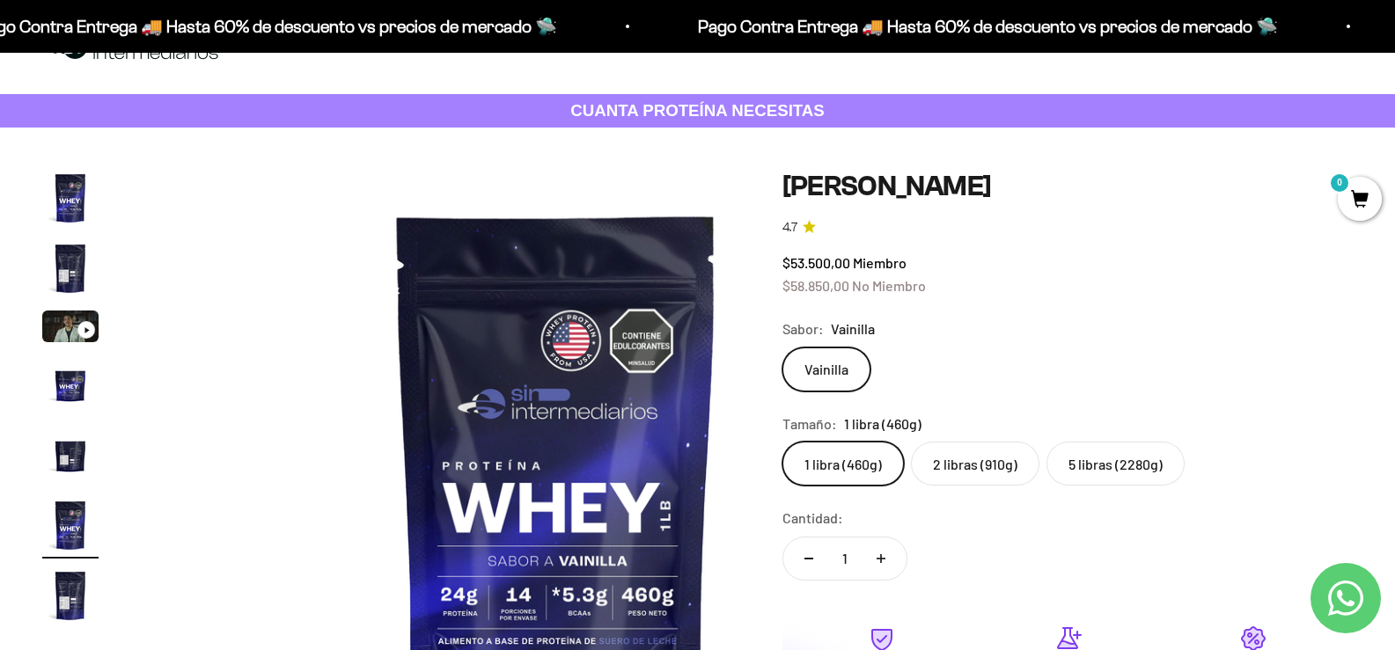
scroll to position [88, 0]
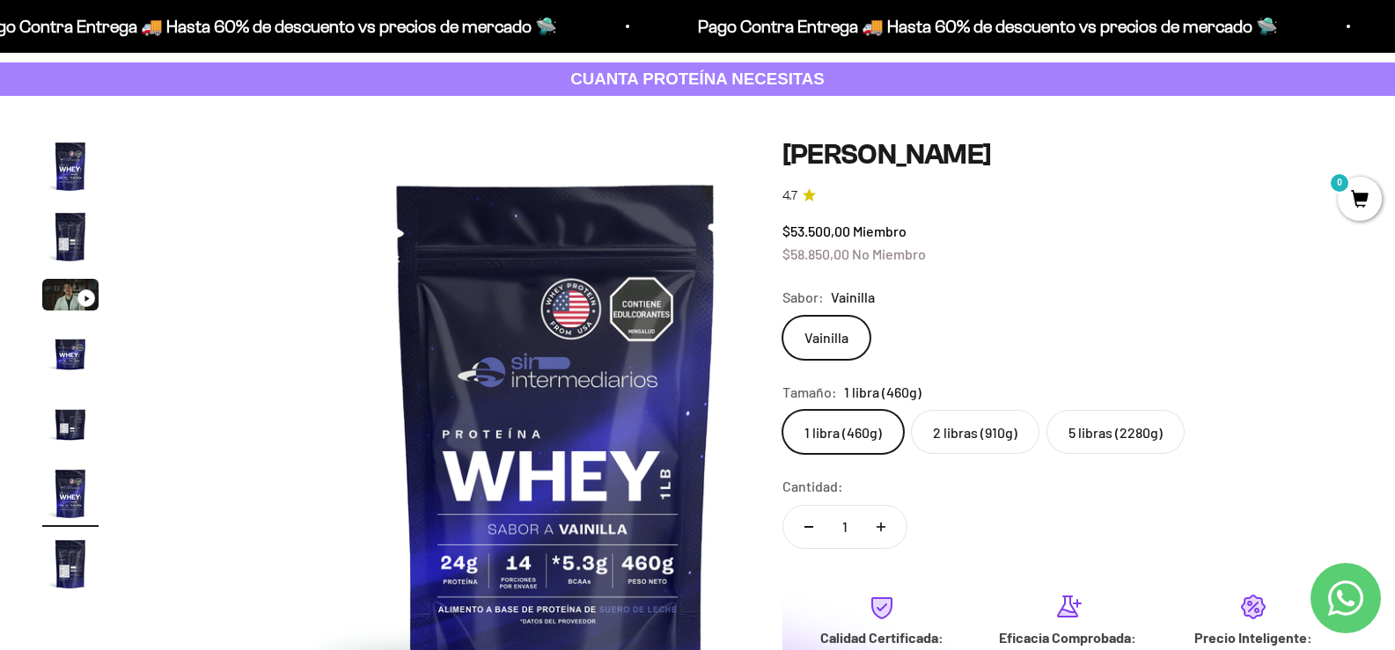
click at [1010, 454] on label "2 libras (910g)" at bounding box center [975, 432] width 129 height 44
click at [783, 410] on input "2 libras (910g)" at bounding box center [782, 409] width 1 height 1
